Goal: Task Accomplishment & Management: Complete application form

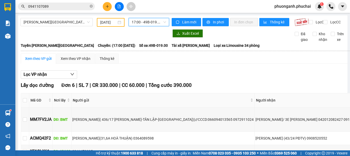
scroll to position [205, 0]
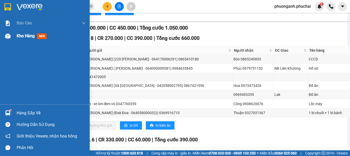
click at [16, 35] on div "Kho hàng mới" at bounding box center [45, 35] width 90 height 13
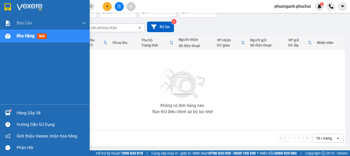
scroll to position [37, 0]
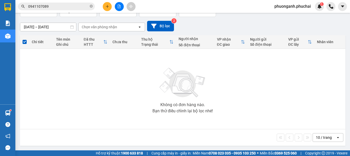
click at [109, 8] on button at bounding box center [107, 6] width 9 height 9
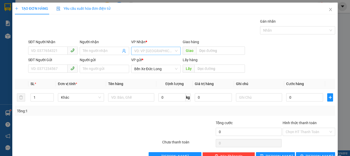
drag, startPoint x: 142, startPoint y: 49, endPoint x: 143, endPoint y: 54, distance: 5.0
click at [143, 52] on input "search" at bounding box center [154, 51] width 40 height 8
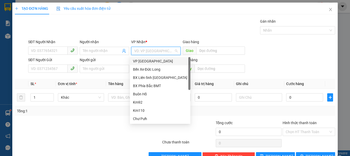
click at [142, 61] on div "VP [GEOGRAPHIC_DATA]" at bounding box center [160, 61] width 54 height 6
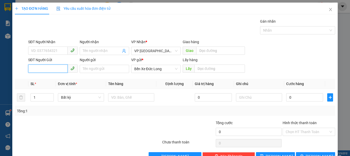
paste input "0335674747"
click at [31, 68] on input "0335674747" at bounding box center [47, 68] width 39 height 8
click at [56, 69] on input "0335674747" at bounding box center [47, 68] width 39 height 8
type input "0335674747"
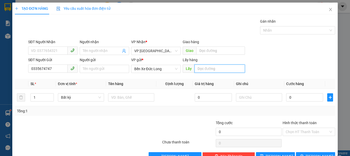
click at [208, 69] on input "text" at bounding box center [220, 68] width 50 height 8
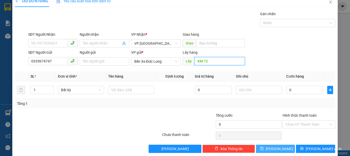
scroll to position [14, 0]
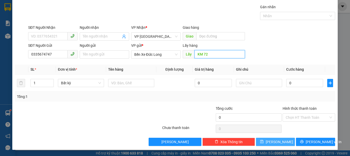
type input "KM 72"
click at [283, 141] on button "[PERSON_NAME]" at bounding box center [275, 141] width 39 height 8
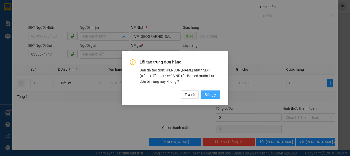
click at [213, 93] on span "Đồng ý" at bounding box center [210, 94] width 11 height 6
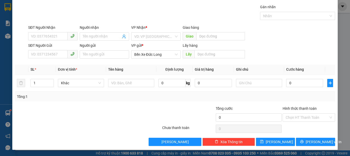
scroll to position [0, 0]
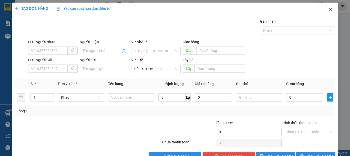
click at [329, 9] on icon "close" at bounding box center [331, 9] width 4 height 4
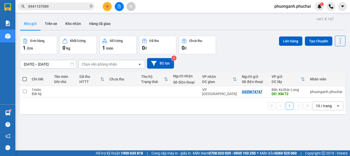
click at [76, 81] on th "Tên món Ghi chú" at bounding box center [64, 79] width 25 height 14
click at [37, 93] on div "Bất kỳ" at bounding box center [40, 93] width 17 height 4
checkbox input "true"
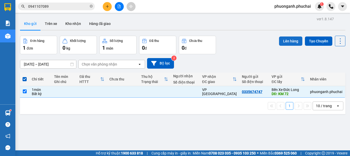
click at [288, 41] on button "Lên hàng" at bounding box center [290, 40] width 23 height 9
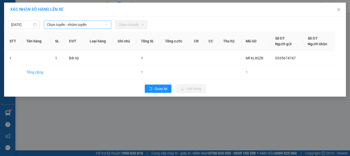
click at [56, 26] on span "Chọn tuyến - nhóm tuyến" at bounding box center [77, 25] width 61 height 8
click at [43, 55] on td at bounding box center [36, 58] width 29 height 14
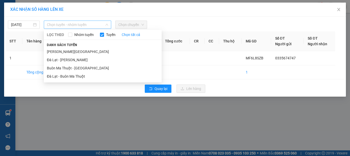
drag, startPoint x: 63, startPoint y: 24, endPoint x: 59, endPoint y: 45, distance: 21.0
click at [63, 25] on span "Chọn tuyến - nhóm tuyến" at bounding box center [77, 25] width 61 height 8
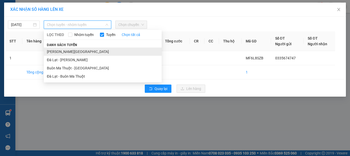
click at [57, 50] on li "[PERSON_NAME][GEOGRAPHIC_DATA]" at bounding box center [103, 51] width 118 height 8
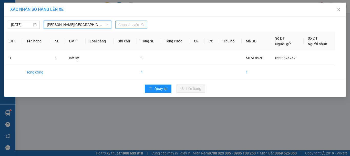
click at [139, 23] on span "Chọn chuyến" at bounding box center [131, 25] width 26 height 8
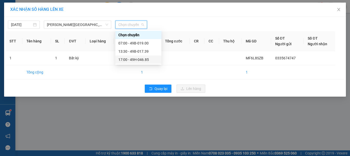
click at [132, 56] on div "17:00 - 49H-046.85" at bounding box center [138, 59] width 46 height 8
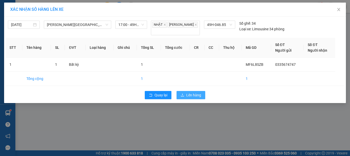
click at [197, 93] on span "Lên hàng" at bounding box center [193, 95] width 15 height 6
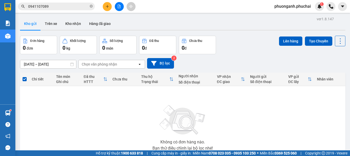
click at [118, 5] on icon "file-add" at bounding box center [119, 7] width 4 height 4
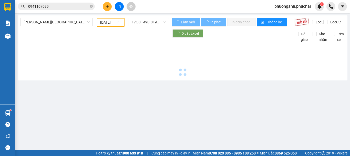
type input "[DATE]"
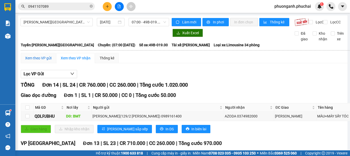
click at [41, 61] on div "Xem theo VP gửi" at bounding box center [38, 58] width 26 height 6
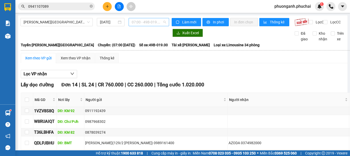
click at [142, 23] on span "07:00 - 49B-019.00" at bounding box center [149, 22] width 34 height 8
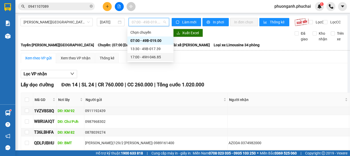
click at [140, 57] on div "17:00 - 49H-046.85" at bounding box center [150, 57] width 40 height 6
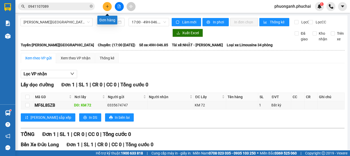
click at [109, 5] on icon "plus" at bounding box center [108, 7] width 4 height 4
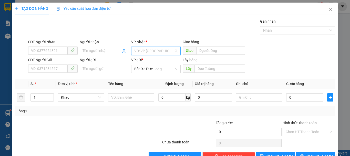
click at [147, 50] on input "search" at bounding box center [154, 51] width 40 height 8
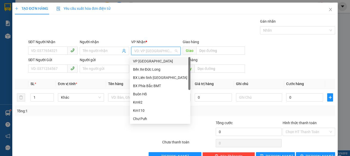
click at [147, 62] on div "VP [GEOGRAPHIC_DATA]" at bounding box center [160, 61] width 54 height 6
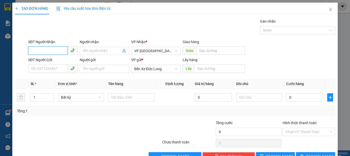
click at [40, 51] on input "SĐT Người Nhận" at bounding box center [47, 50] width 39 height 8
click at [42, 63] on div "0353967327 - [PERSON_NAME]" at bounding box center [56, 61] width 50 height 6
type input "0353967327"
type input "[PERSON_NAME]"
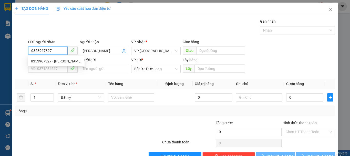
type input "50.000"
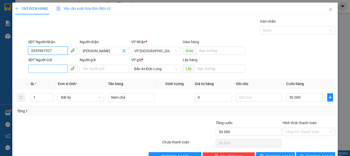
type input "0353967327"
click at [47, 66] on input "SĐT Người Gửi" at bounding box center [47, 68] width 39 height 8
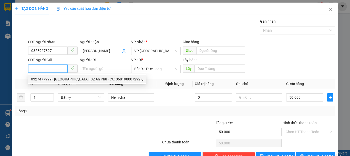
click at [53, 79] on div "0327477999 - [GEOGRAPHIC_DATA] (02 An Phú - CC: 068198007292)_" at bounding box center [87, 79] width 112 height 6
type input "0327477999"
type input "[PERSON_NAME] (02 An Phú - CC: 068198007292)_"
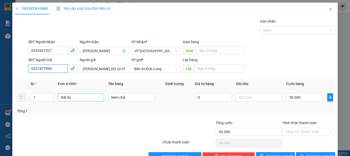
click at [75, 96] on span "Bất kỳ" at bounding box center [81, 97] width 40 height 8
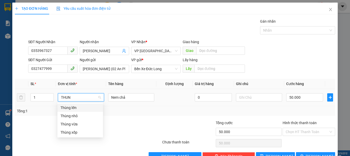
type input "THUNG"
click at [75, 132] on div "Thùng xốp" at bounding box center [79, 132] width 39 height 6
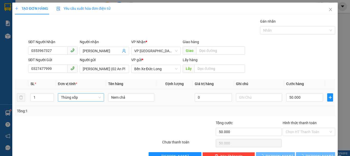
click at [295, 58] on div "SĐT Người Gửi 0327477999 Người gửi [PERSON_NAME] (02 An Phú - CC: 068198007292)…" at bounding box center [181, 66] width 309 height 18
type input "0"
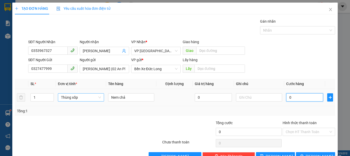
click at [298, 98] on input "0" at bounding box center [304, 97] width 37 height 8
type input "5"
type input "50"
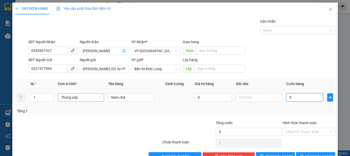
type input "50"
type input "500"
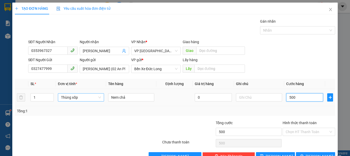
type input "5.000"
type input "50.000"
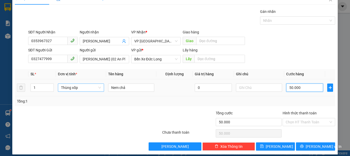
scroll to position [14, 0]
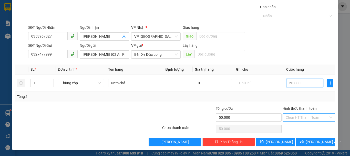
type input "50.000"
click at [312, 115] on input "Hình thức thanh toán" at bounding box center [307, 117] width 43 height 8
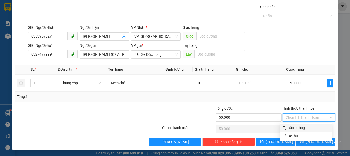
click at [299, 126] on div "Tại văn phòng" at bounding box center [306, 128] width 46 height 6
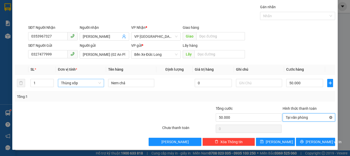
type input "50.000"
click at [323, 140] on button "[PERSON_NAME] và In" at bounding box center [315, 141] width 39 height 8
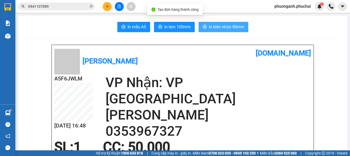
click at [218, 28] on span "In biên nhận 80mm" at bounding box center [226, 27] width 35 height 6
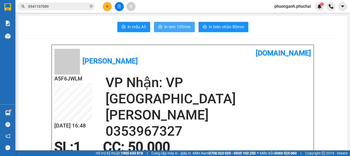
click at [168, 24] on span "In tem 100mm" at bounding box center [177, 27] width 26 height 6
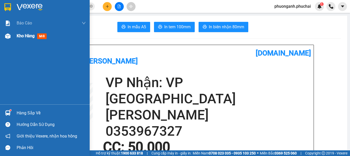
click at [20, 37] on span "Kho hàng" at bounding box center [26, 35] width 18 height 5
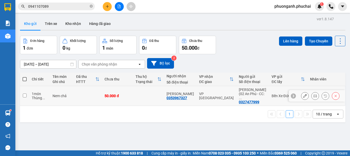
click at [76, 94] on td at bounding box center [88, 96] width 28 height 20
checkbox input "true"
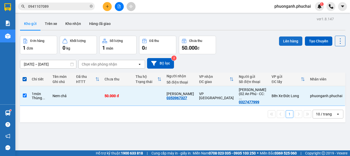
click at [288, 39] on button "Lên hàng" at bounding box center [290, 40] width 23 height 9
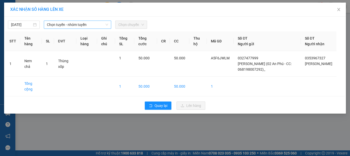
click at [57, 25] on span "Chọn tuyến - nhóm tuyến" at bounding box center [77, 25] width 61 height 8
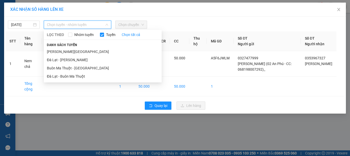
click at [56, 51] on li "[PERSON_NAME][GEOGRAPHIC_DATA]" at bounding box center [103, 51] width 118 height 8
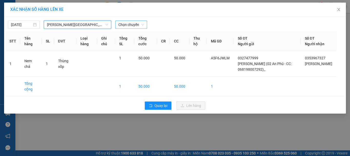
click at [128, 24] on span "Chọn chuyến" at bounding box center [131, 25] width 26 height 8
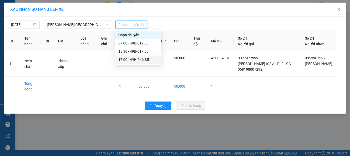
click at [131, 60] on div "17:00 - 49H-046.85" at bounding box center [138, 60] width 40 height 6
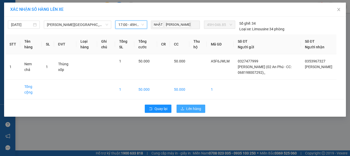
click at [196, 111] on span "Lên hàng" at bounding box center [193, 109] width 15 height 6
